Goal: Information Seeking & Learning: Learn about a topic

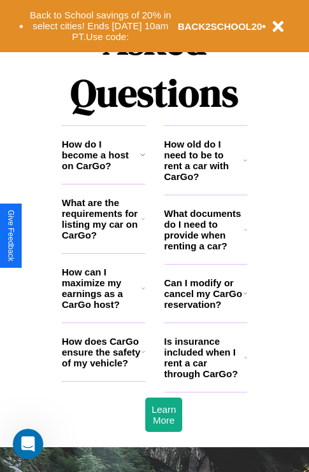
scroll to position [1543, 0]
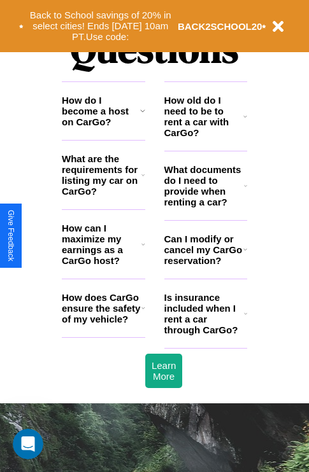
click at [103, 127] on h3 "How do I become a host on CarGo?" at bounding box center [101, 111] width 78 height 32
click at [205, 266] on h3 "Can I modify or cancel my CarGo reservation?" at bounding box center [203, 250] width 79 height 32
click at [205, 206] on h3 "What documents do I need to provide when renting a car?" at bounding box center [204, 185] width 80 height 43
click at [205, 334] on h3 "Is insurance included when I rent a car through CarGo?" at bounding box center [204, 313] width 80 height 43
